Goal: Task Accomplishment & Management: Manage account settings

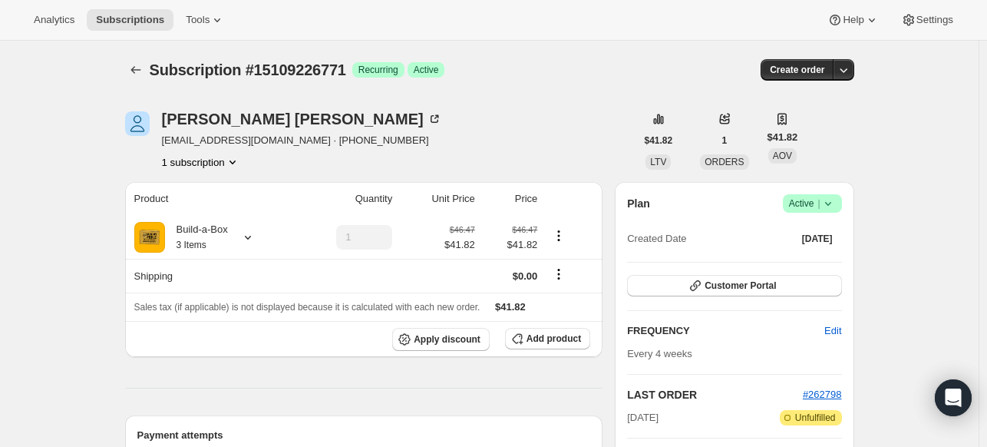
click at [832, 208] on icon at bounding box center [827, 203] width 15 height 15
click at [800, 254] on span "Cancel subscription" at bounding box center [810, 259] width 87 height 12
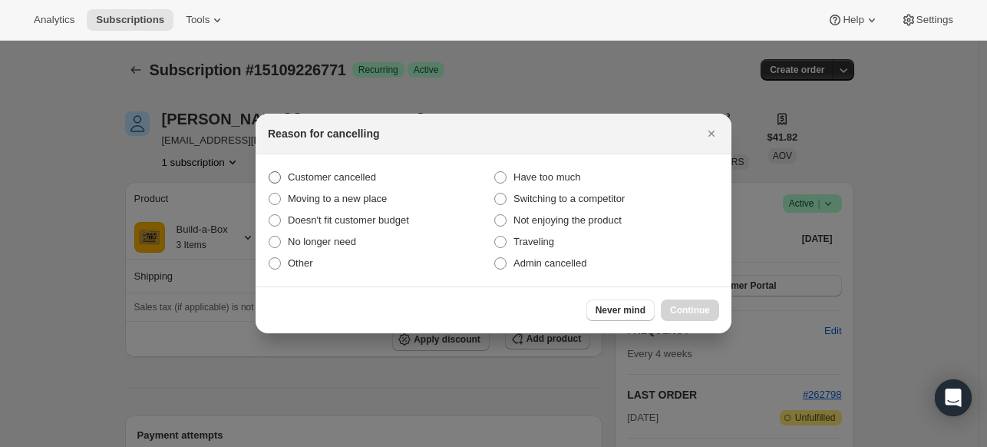
click at [336, 173] on span "Customer cancelled" at bounding box center [332, 177] width 88 height 12
click at [269, 172] on input "Customer cancelled" at bounding box center [269, 171] width 1 height 1
radio input "true"
click at [670, 310] on span "Continue" at bounding box center [690, 310] width 40 height 12
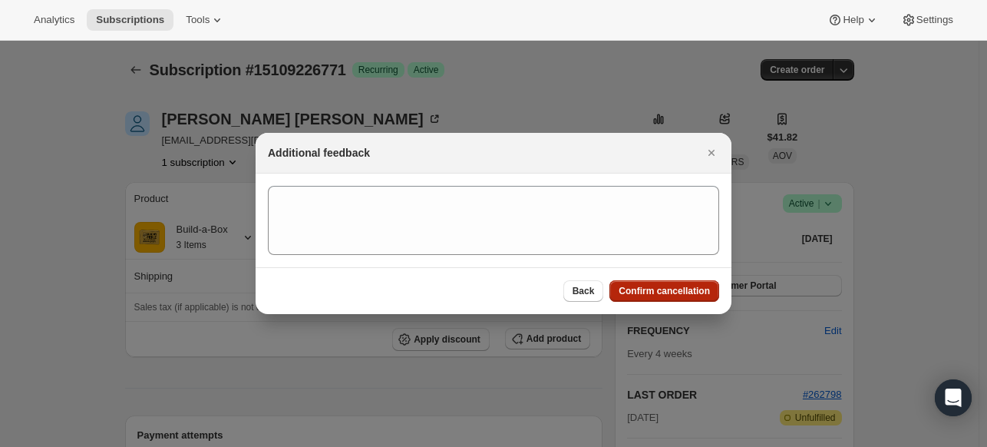
click at [668, 295] on span "Confirm cancellation" at bounding box center [664, 291] width 91 height 12
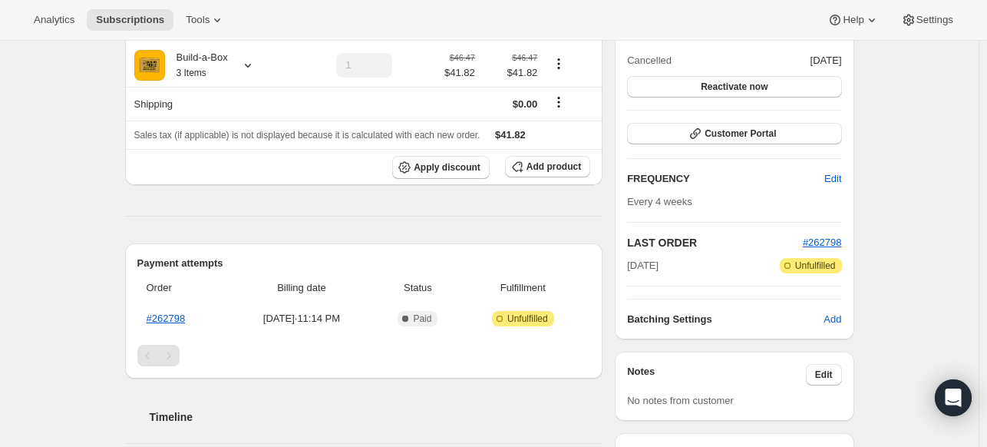
scroll to position [384, 0]
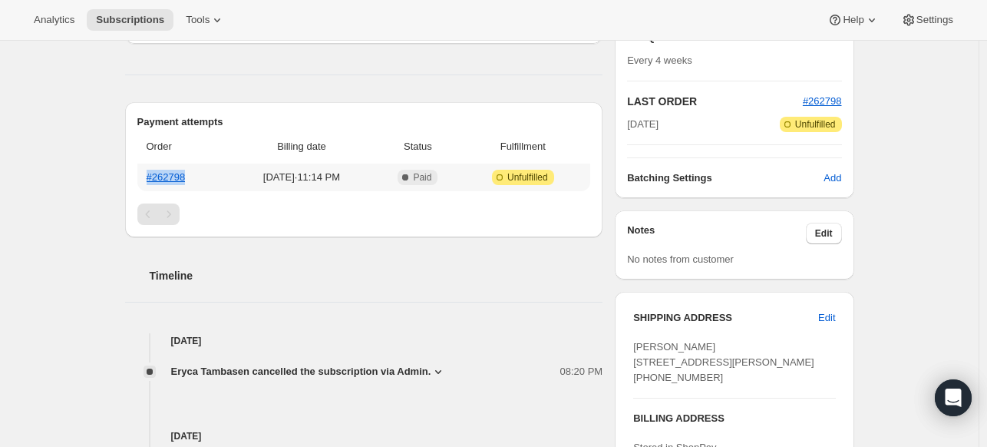
drag, startPoint x: 201, startPoint y: 174, endPoint x: 150, endPoint y: 183, distance: 52.1
click at [150, 183] on th "#262798" at bounding box center [182, 177] width 91 height 28
copy link "#262798"
